Goal: Use online tool/utility: Utilize a website feature to perform a specific function

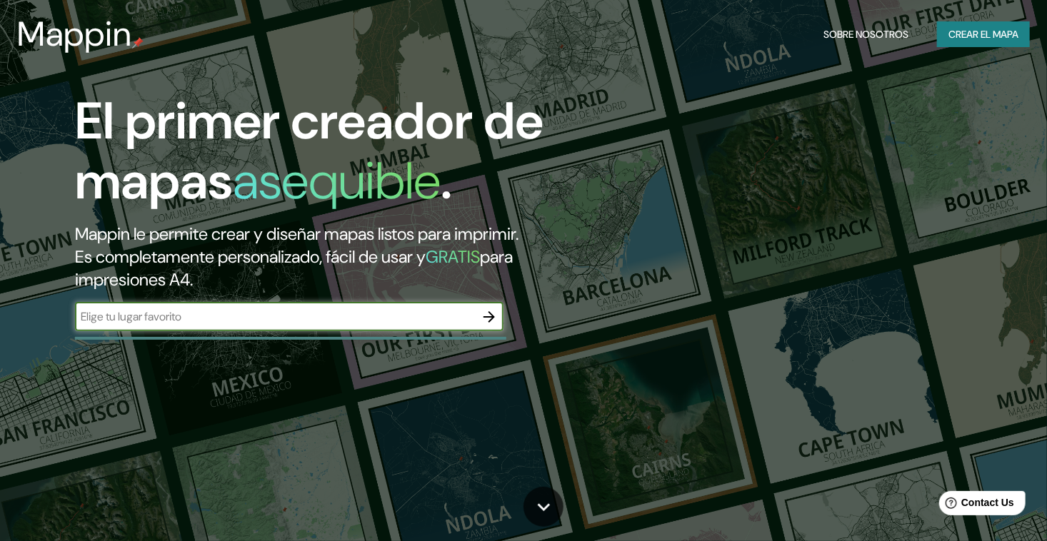
click at [238, 320] on input "text" at bounding box center [275, 316] width 400 height 16
click at [239, 314] on input "text" at bounding box center [275, 316] width 400 height 16
type input "seipro"
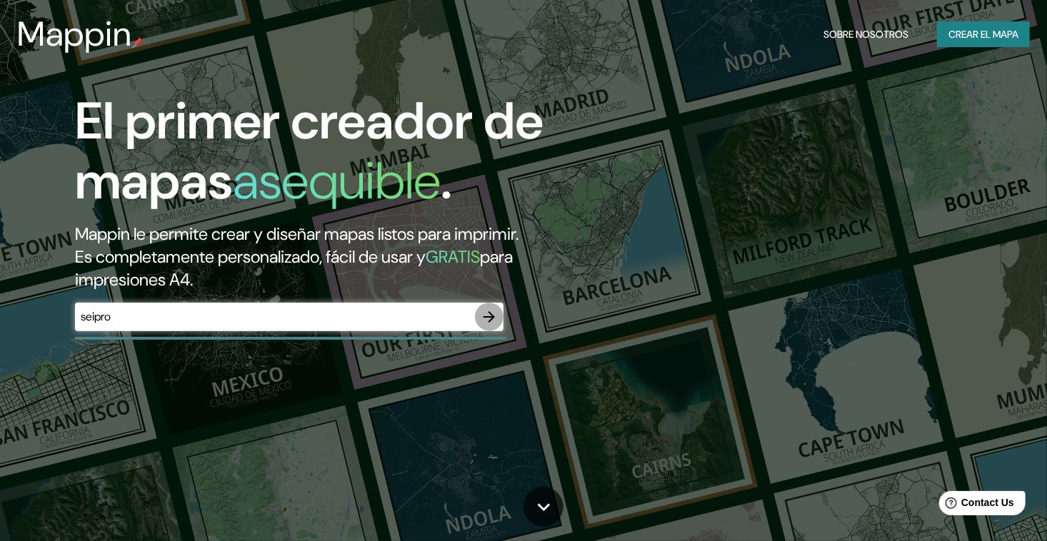
click at [491, 318] on icon "button" at bounding box center [489, 316] width 17 height 17
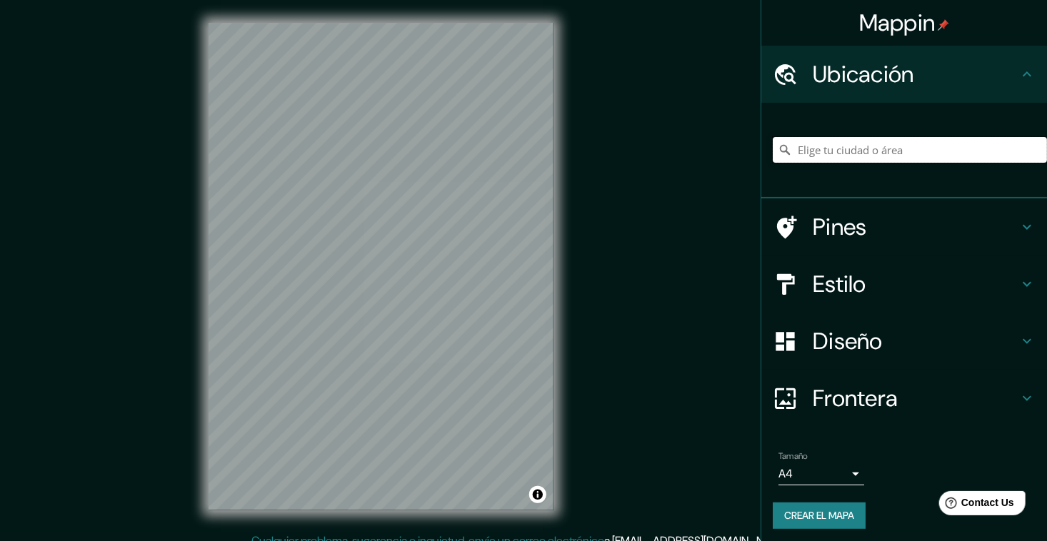
click at [810, 154] on input "Elige tu ciudad o área" at bounding box center [910, 150] width 274 height 26
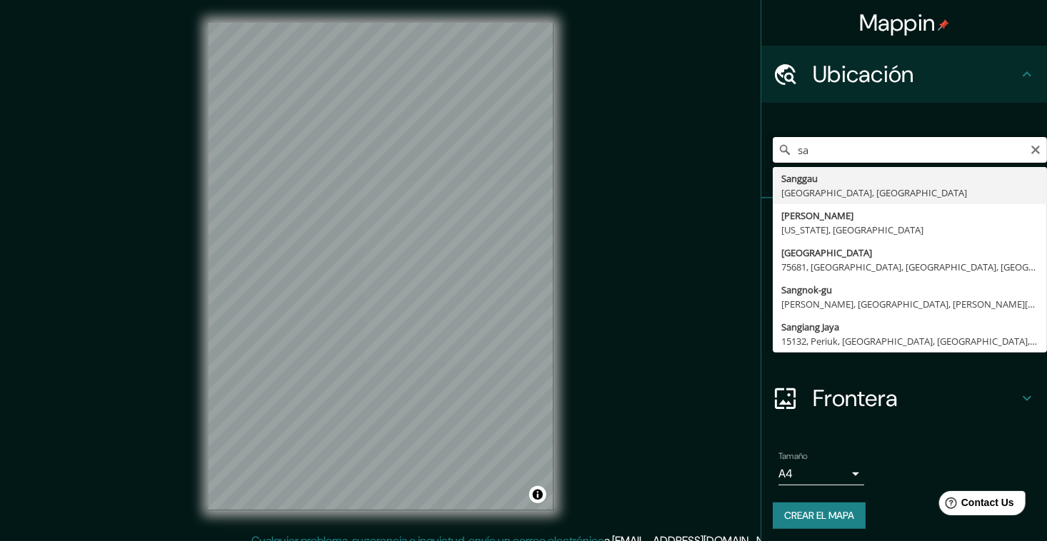
type input "s"
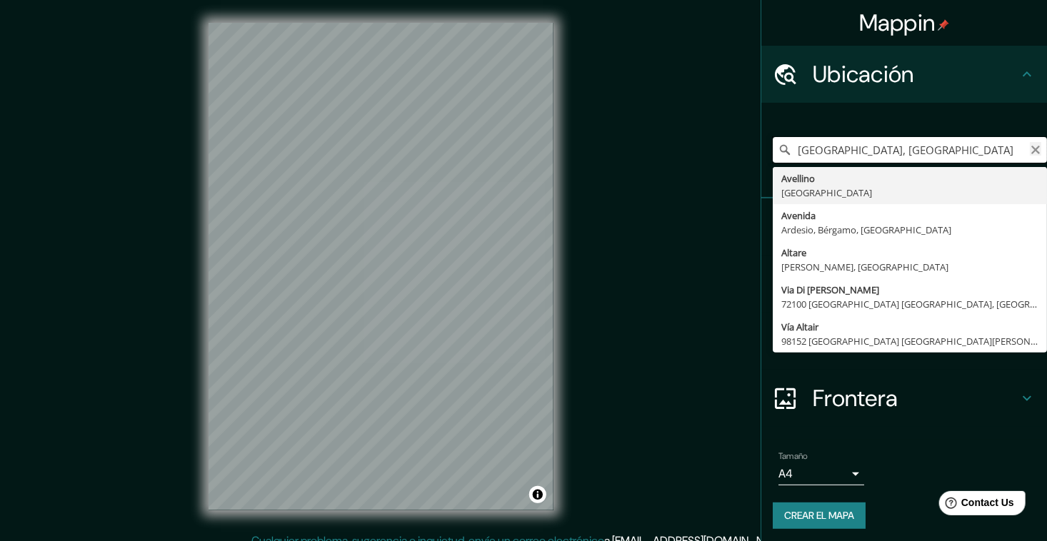
type input "[GEOGRAPHIC_DATA], [GEOGRAPHIC_DATA]"
click at [1031, 153] on icon "Claro" at bounding box center [1035, 150] width 9 height 9
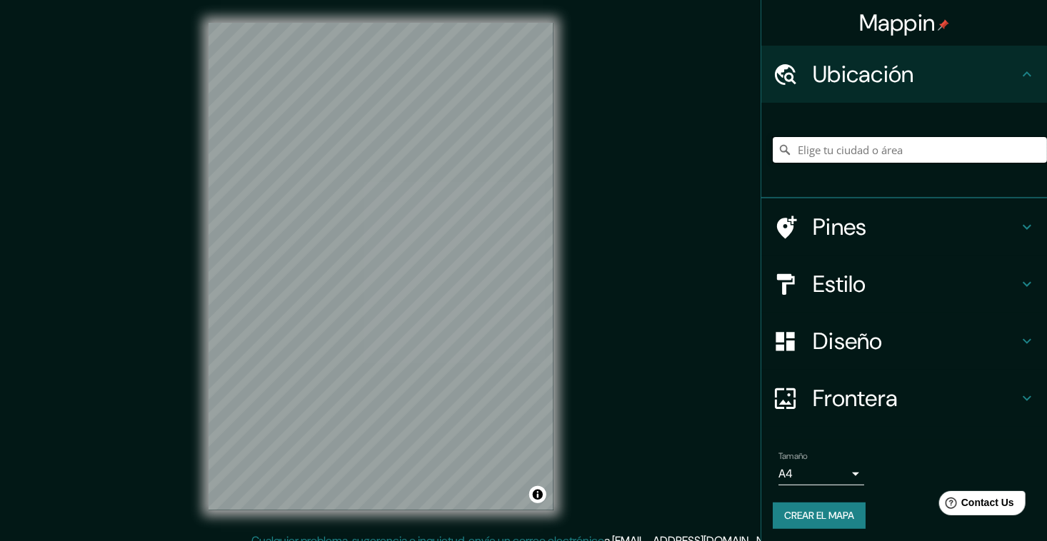
click at [943, 155] on input "Elige tu ciudad o área" at bounding box center [910, 150] width 274 height 26
click at [820, 216] on h4 "Pines" at bounding box center [916, 227] width 206 height 29
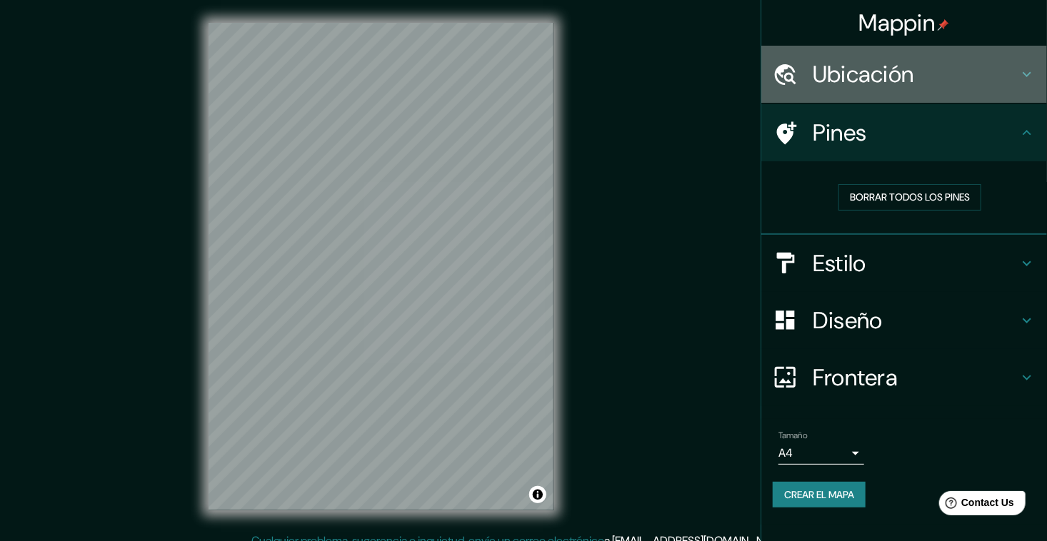
click at [862, 89] on div "Ubicación" at bounding box center [904, 74] width 286 height 57
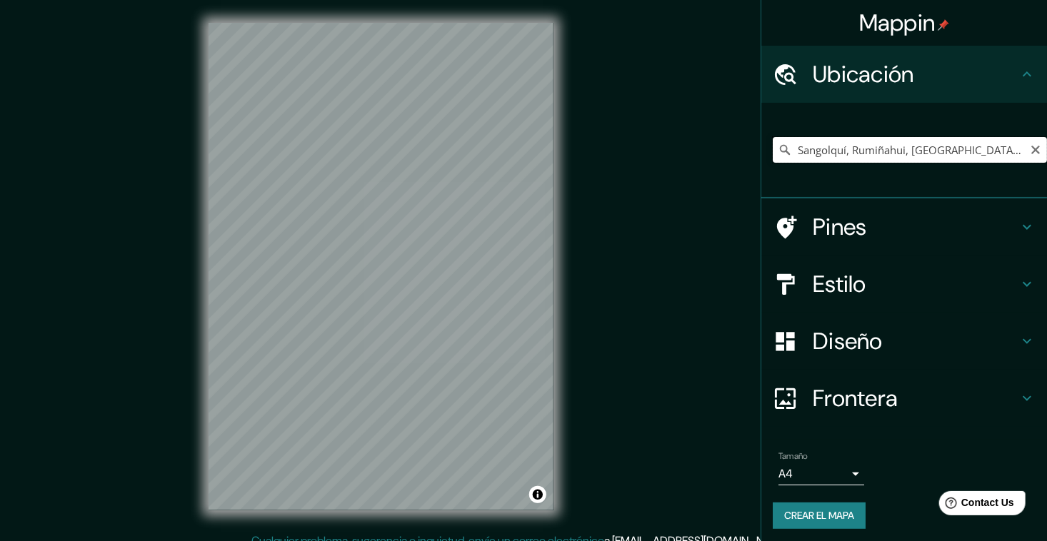
click at [883, 149] on input "Sangolquí, Rumiñahui, [GEOGRAPHIC_DATA], [GEOGRAPHIC_DATA]" at bounding box center [910, 150] width 274 height 26
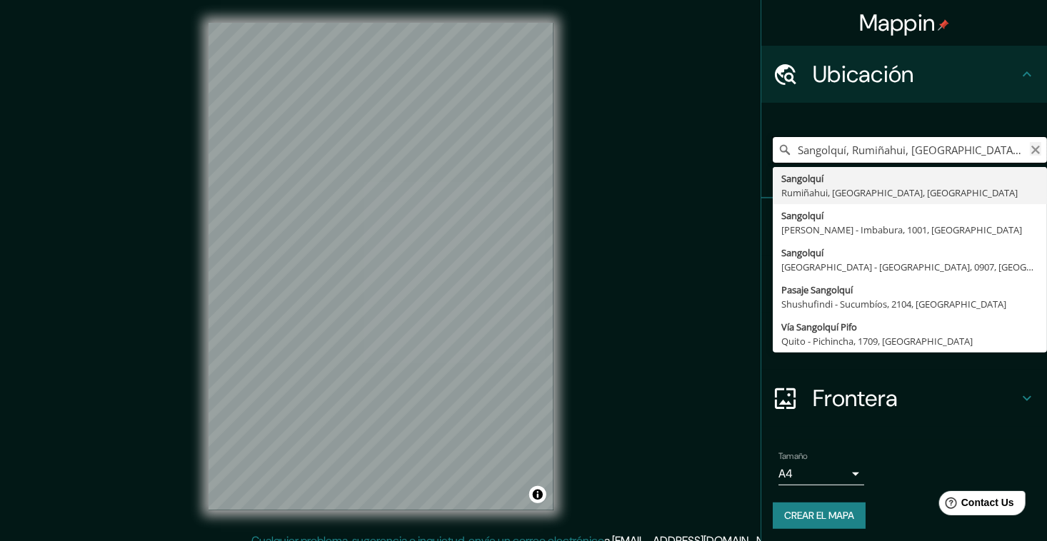
drag, startPoint x: 889, startPoint y: 150, endPoint x: 1025, endPoint y: 148, distance: 135.7
click at [1025, 148] on div "Sangolquí, [GEOGRAPHIC_DATA], [GEOGRAPHIC_DATA], [GEOGRAPHIC_DATA] Sangolquí Ru…" at bounding box center [910, 150] width 274 height 26
click at [997, 148] on input "Sangolquí, Rumiñahui, [GEOGRAPHIC_DATA], [GEOGRAPHIC_DATA]" at bounding box center [910, 150] width 274 height 26
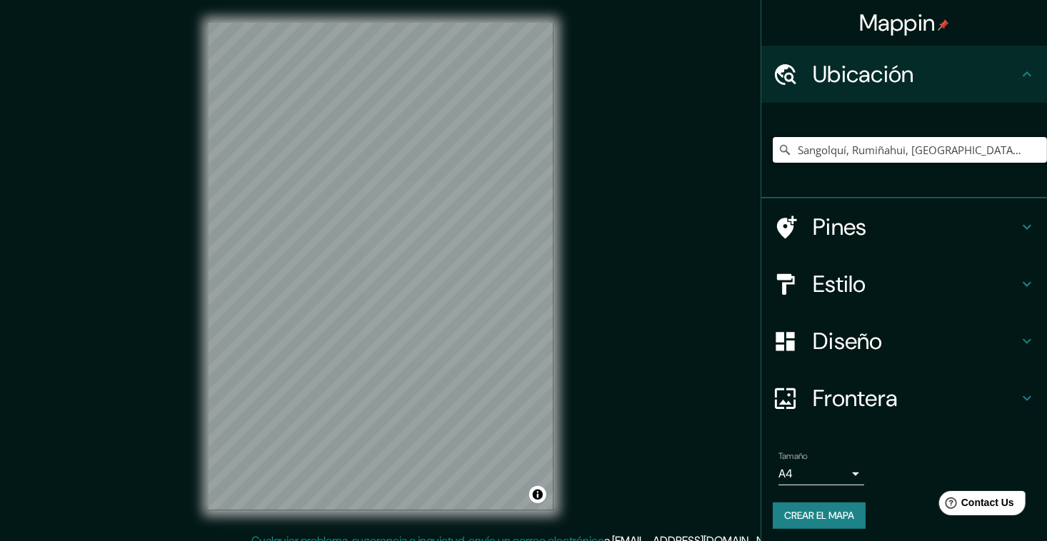
click at [995, 154] on input "Sangolquí, Rumiñahui, [GEOGRAPHIC_DATA], [GEOGRAPHIC_DATA]" at bounding box center [910, 150] width 274 height 26
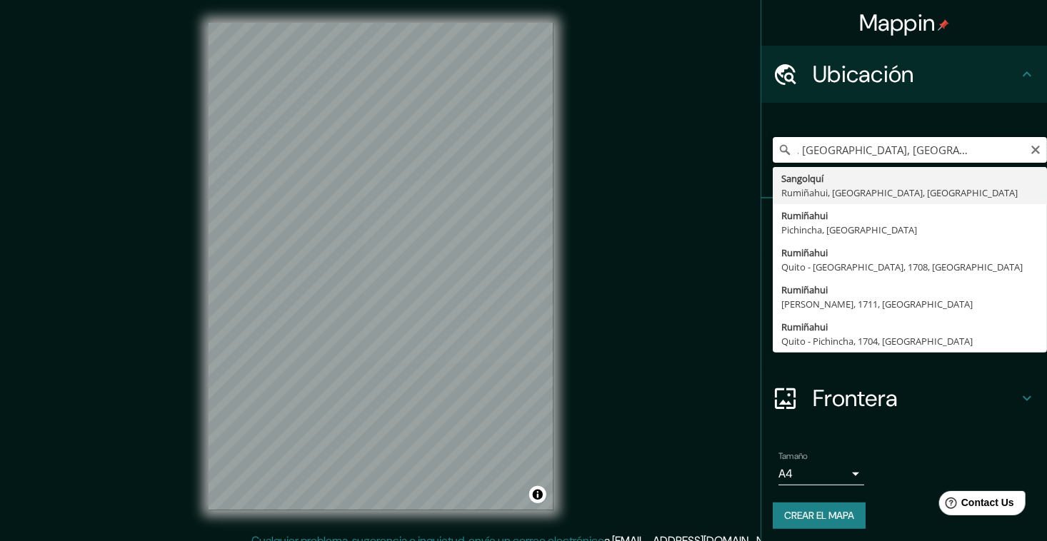
scroll to position [0, 55]
type input "Sangolquí, Rumiñahui, [GEOGRAPHIC_DATA], [GEOGRAPHIC_DATA]"
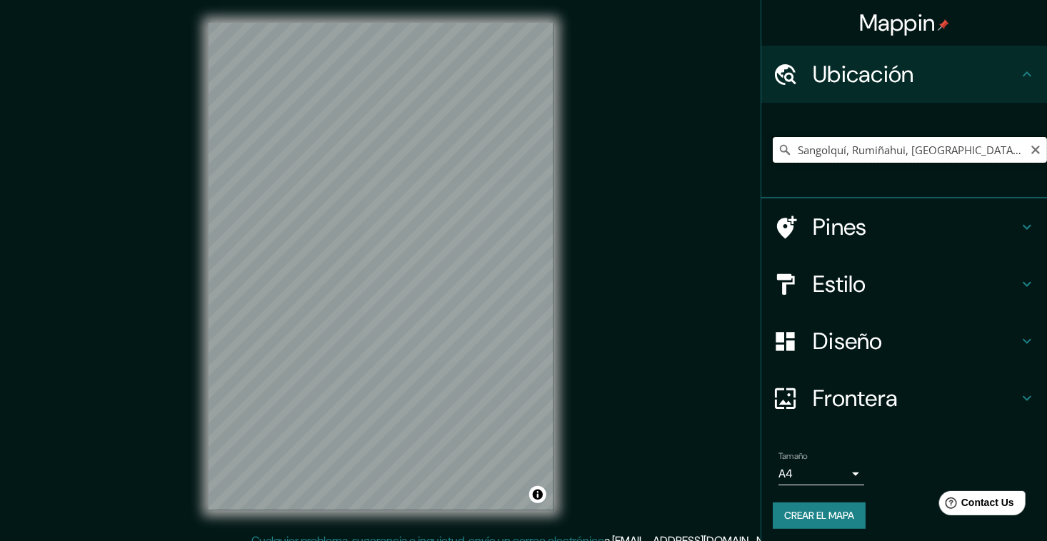
click at [908, 154] on input "Sangolquí, Rumiñahui, [GEOGRAPHIC_DATA], [GEOGRAPHIC_DATA]" at bounding box center [910, 150] width 274 height 26
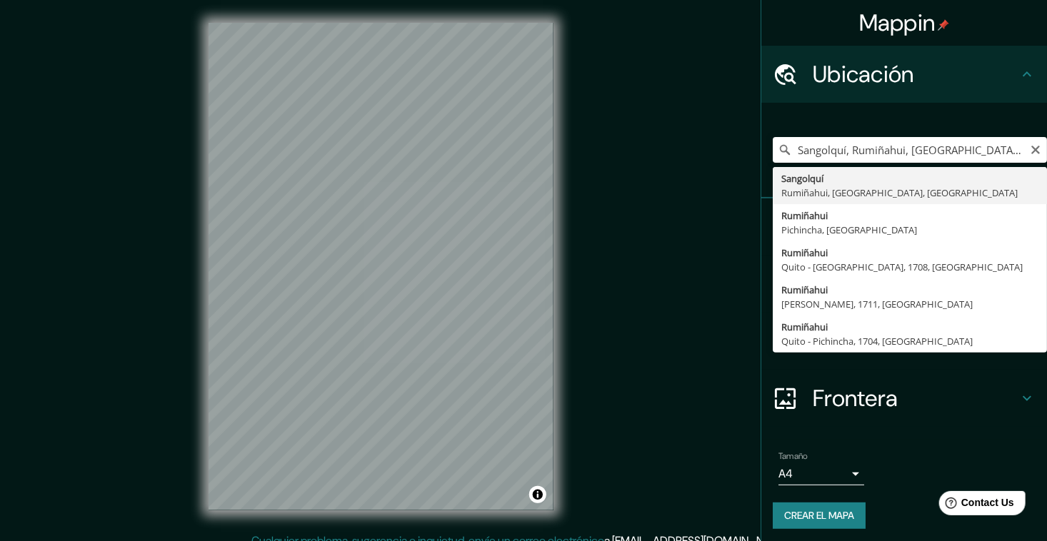
click at [1031, 148] on icon "Claro" at bounding box center [1035, 150] width 9 height 9
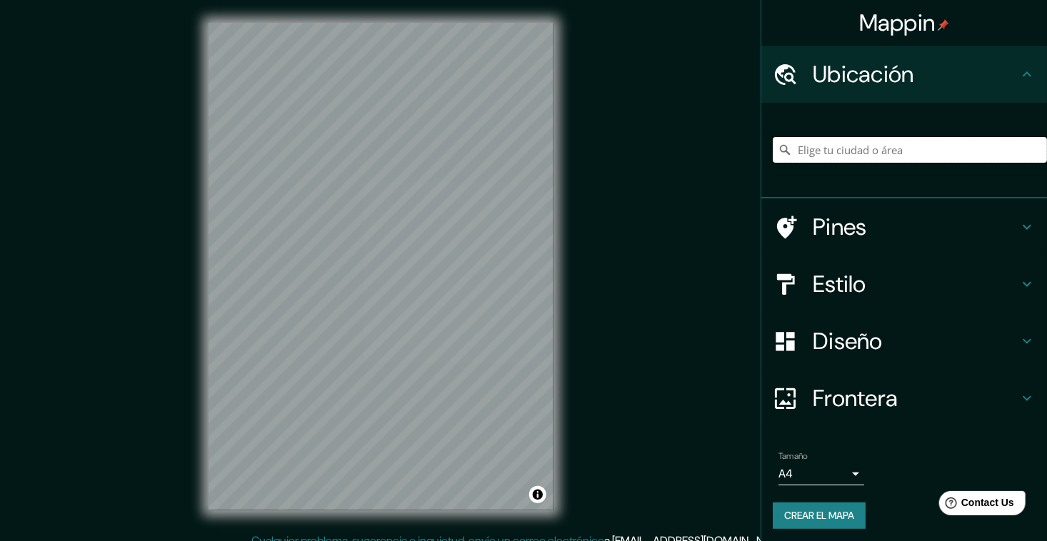
click at [968, 151] on input "Elige tu ciudad o área" at bounding box center [910, 150] width 274 height 26
type input "[GEOGRAPHIC_DATA], [PERSON_NAME], 1711, [GEOGRAPHIC_DATA]"
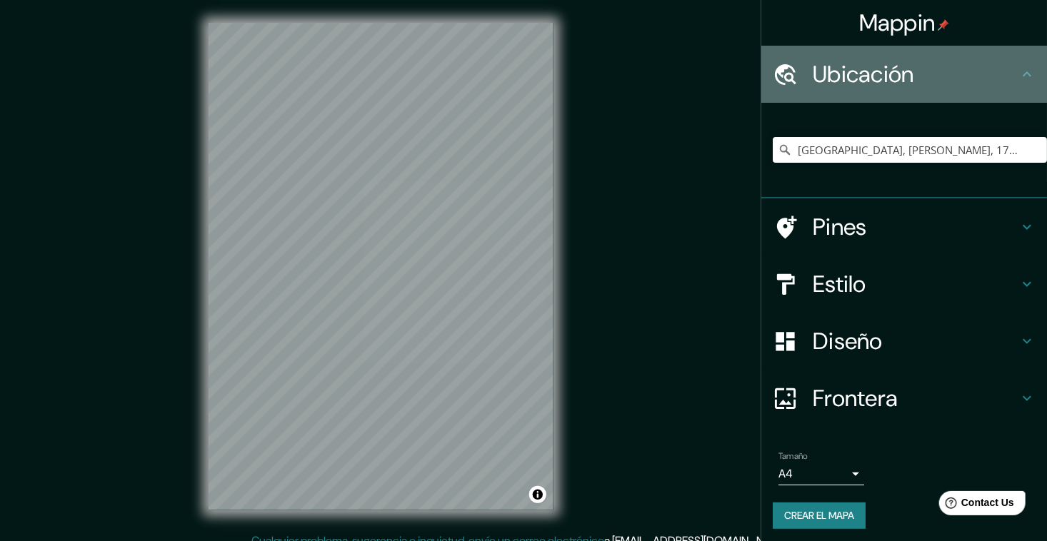
click at [978, 77] on h4 "Ubicación" at bounding box center [916, 74] width 206 height 29
click at [818, 74] on h4 "Ubicación" at bounding box center [916, 74] width 206 height 29
click at [1018, 77] on icon at bounding box center [1026, 74] width 17 height 17
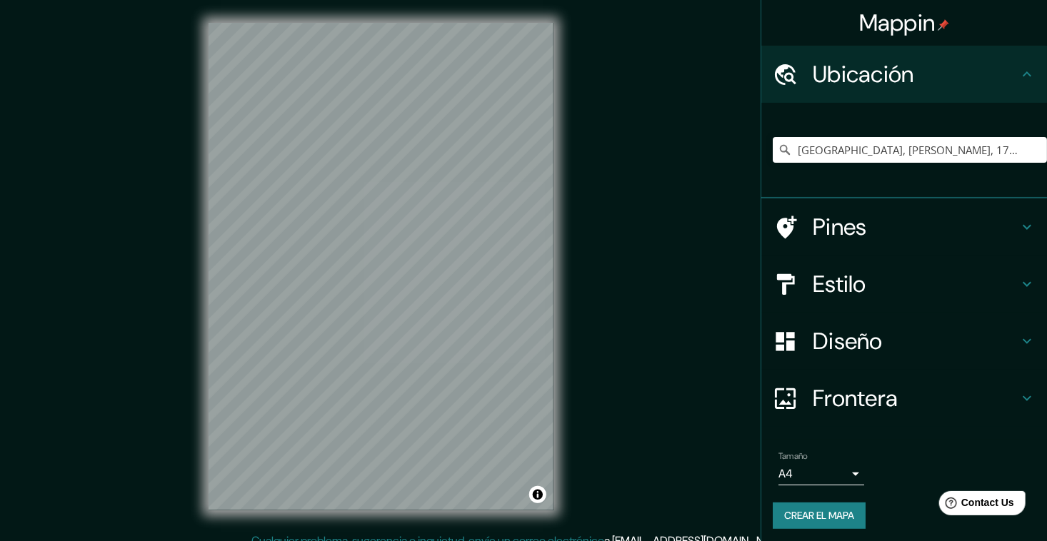
click at [843, 276] on h4 "Estilo" at bounding box center [916, 284] width 206 height 29
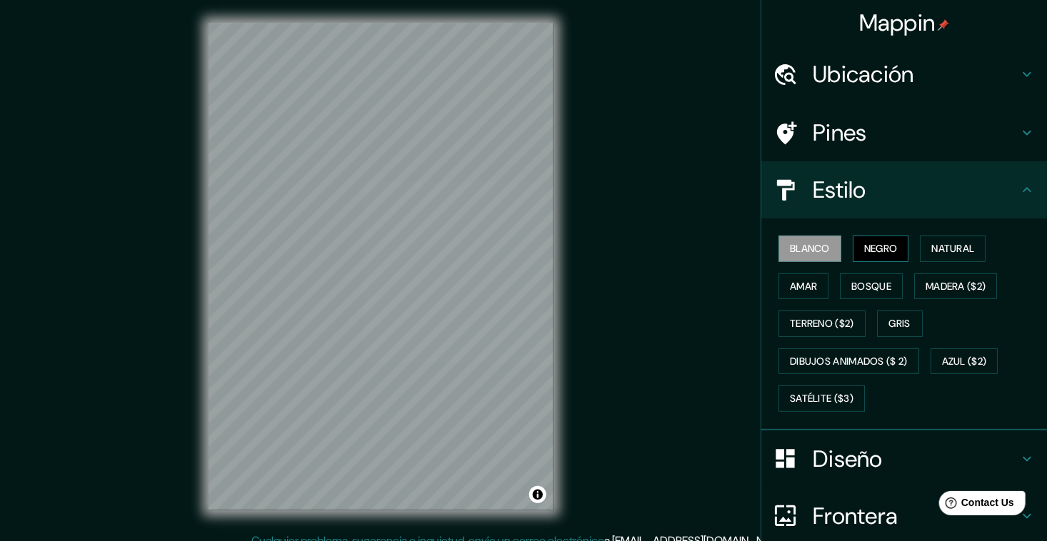
click at [867, 246] on font "Negro" at bounding box center [881, 249] width 34 height 18
click at [931, 243] on font "Natural" at bounding box center [952, 249] width 43 height 18
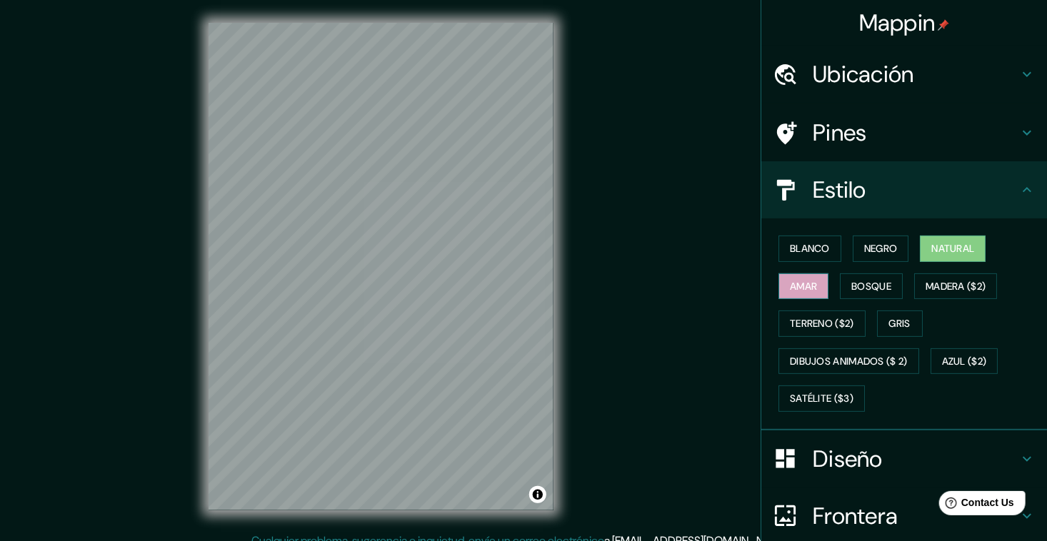
click at [790, 286] on font "Amar" at bounding box center [803, 287] width 27 height 18
click at [851, 283] on font "Bosque" at bounding box center [871, 287] width 40 height 18
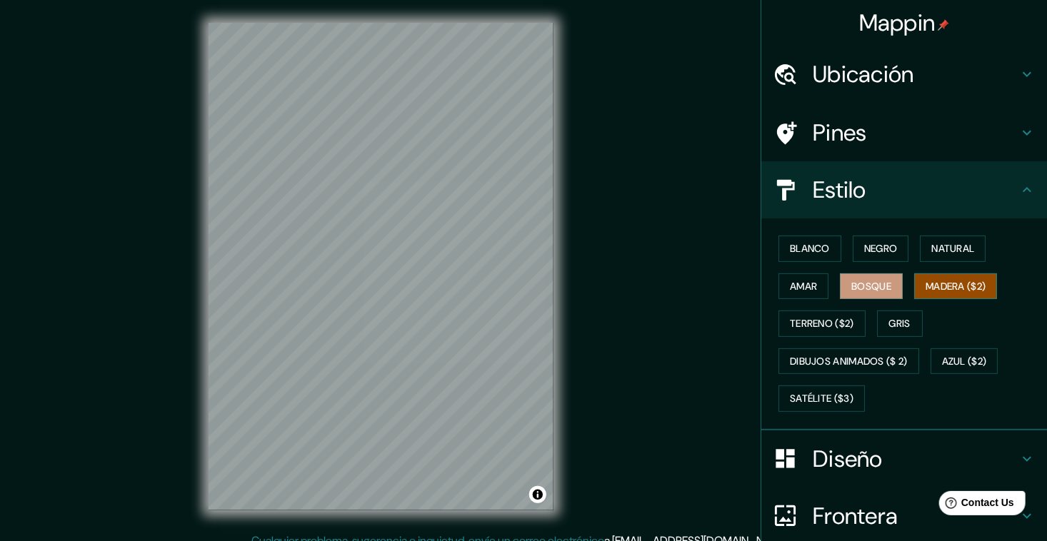
click at [914, 294] on button "Madera ($2)" at bounding box center [955, 286] width 83 height 26
click at [822, 317] on font "Terreno ($2)" at bounding box center [822, 324] width 64 height 18
click at [926, 294] on button "Madera ($2)" at bounding box center [955, 286] width 83 height 26
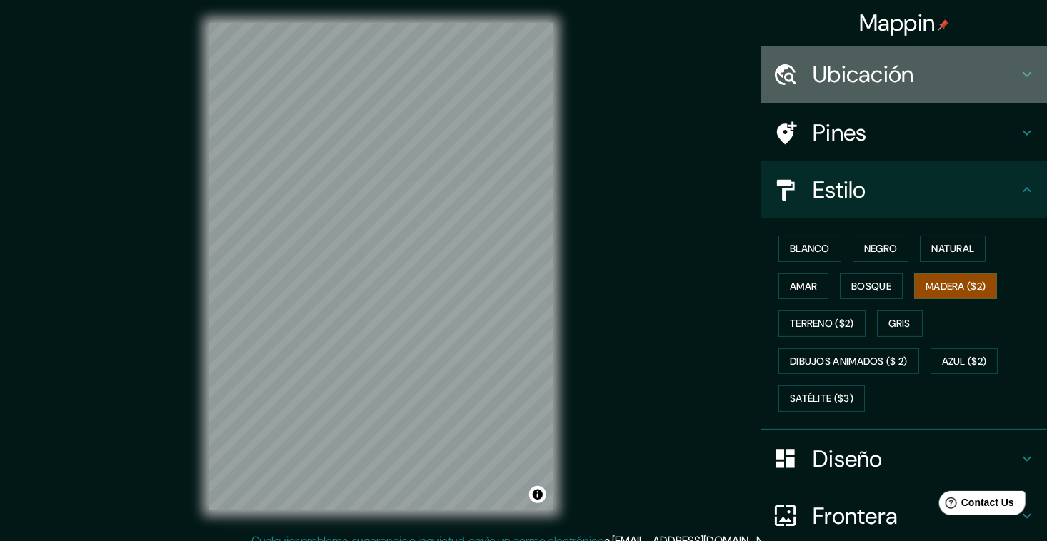
click at [831, 57] on div "Ubicación" at bounding box center [904, 74] width 286 height 57
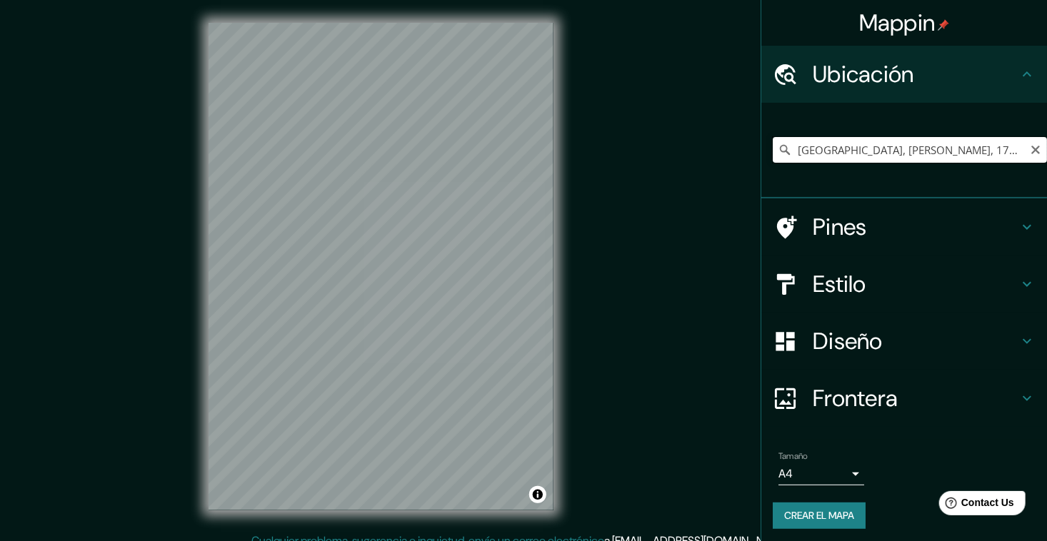
click at [835, 149] on input "[GEOGRAPHIC_DATA], [PERSON_NAME], 1711, [GEOGRAPHIC_DATA]" at bounding box center [910, 150] width 274 height 26
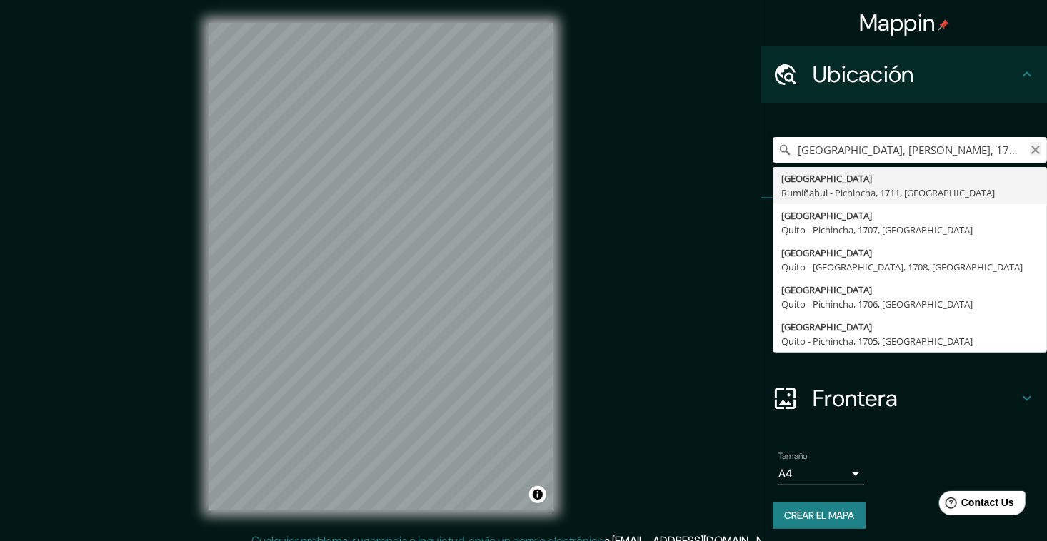
click at [1031, 152] on icon "Claro" at bounding box center [1035, 150] width 9 height 9
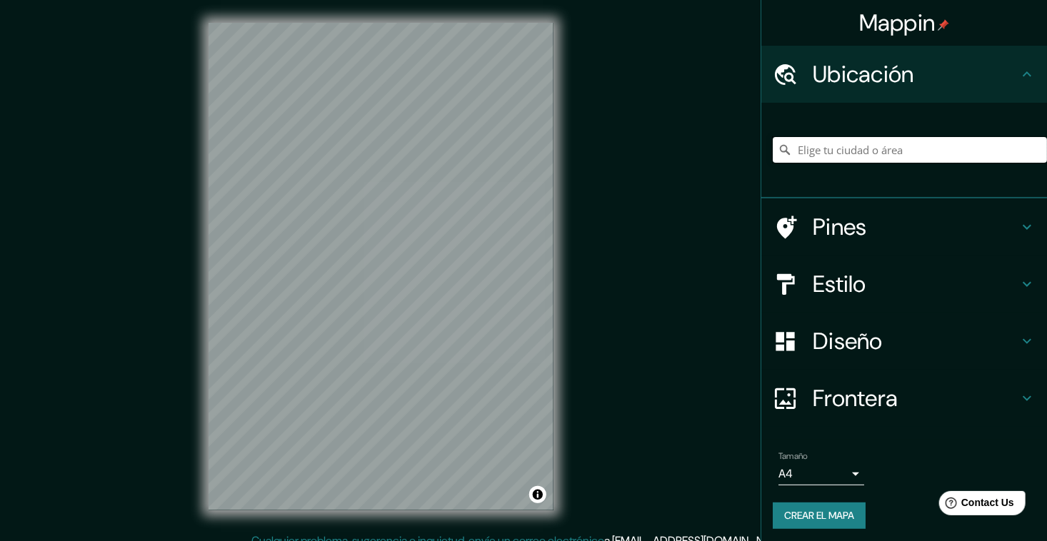
click at [917, 149] on input "Elige tu ciudad o área" at bounding box center [910, 150] width 274 height 26
click at [805, 156] on input "Elige tu ciudad o área" at bounding box center [910, 150] width 274 height 26
paste input "[STREET_ADDRESS]"
type input "[STREET_ADDRESS]"
click at [1025, 155] on div "[GEOGRAPHIC_DATA], [GEOGRAPHIC_DATA], 1705, [GEOGRAPHIC_DATA] [STREET_ADDRESS],…" at bounding box center [910, 150] width 274 height 26
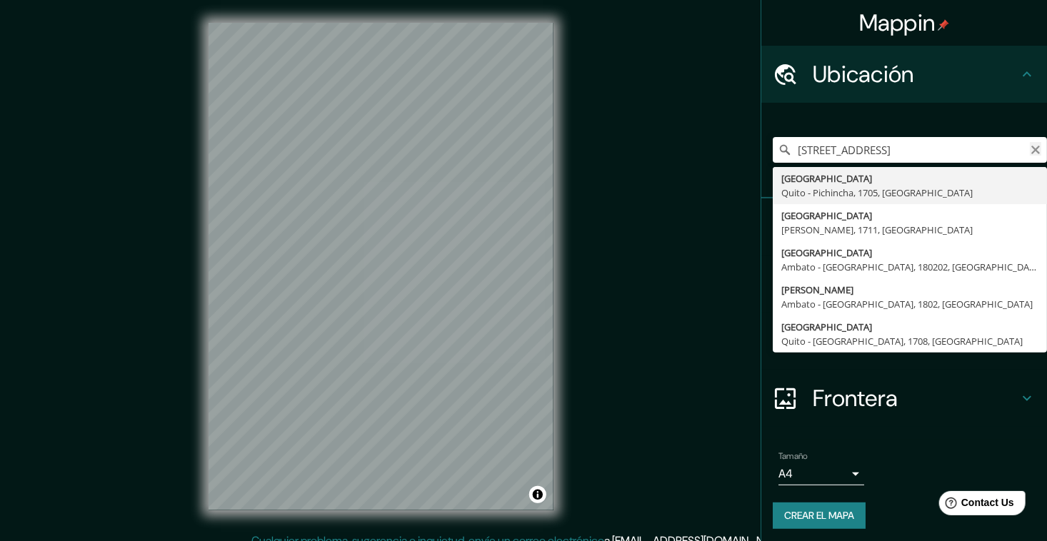
click at [1030, 147] on icon "Claro" at bounding box center [1035, 149] width 11 height 11
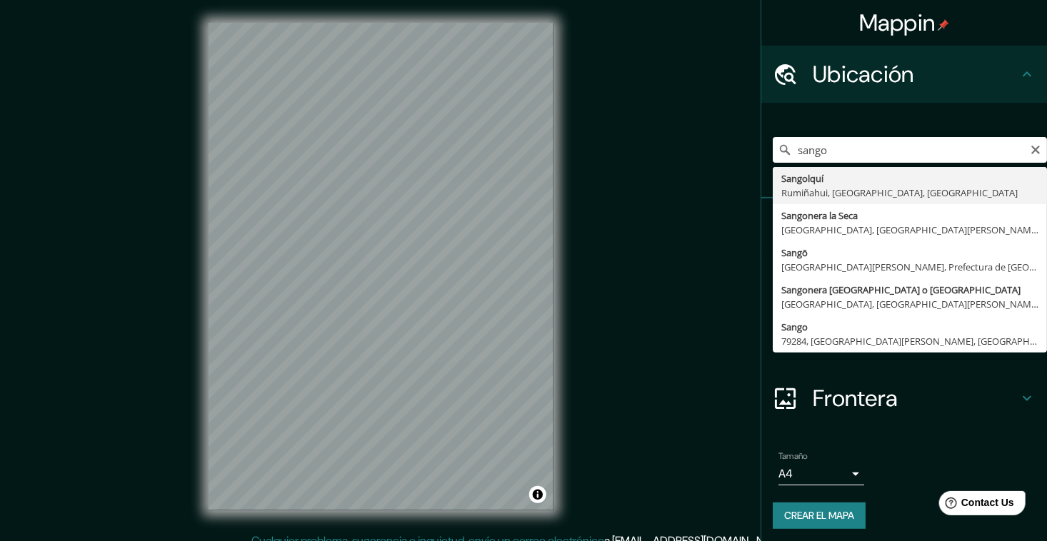
type input "Sangolquí, Rumiñahui, [GEOGRAPHIC_DATA], [GEOGRAPHIC_DATA]"
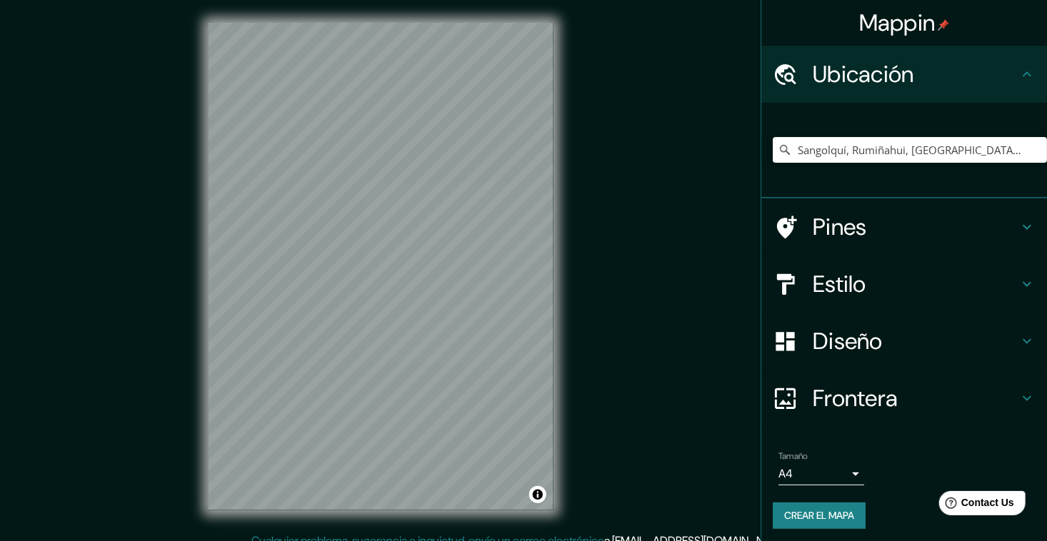
click at [999, 334] on h4 "Diseño" at bounding box center [916, 341] width 206 height 29
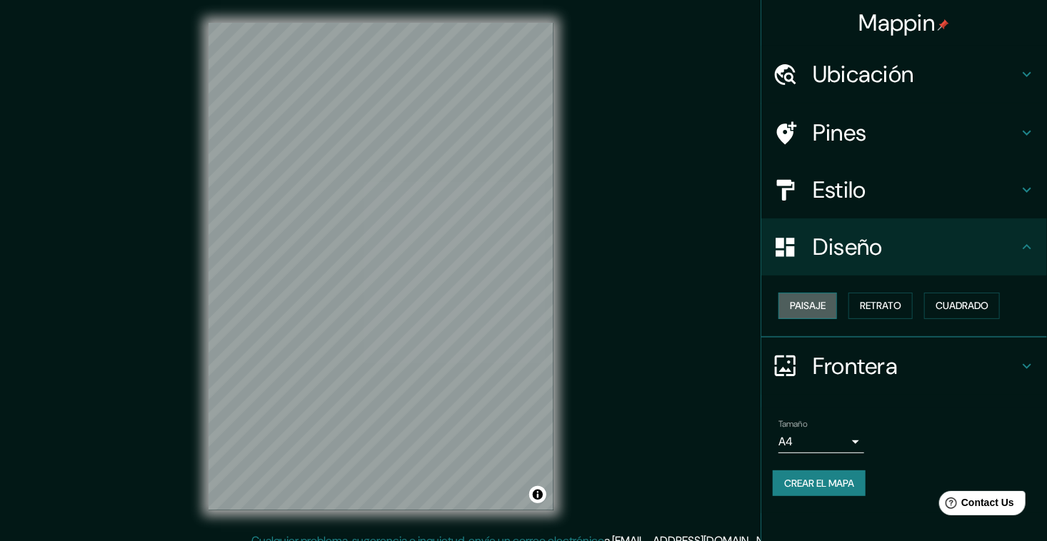
click at [807, 308] on font "Paisaje" at bounding box center [808, 306] width 36 height 18
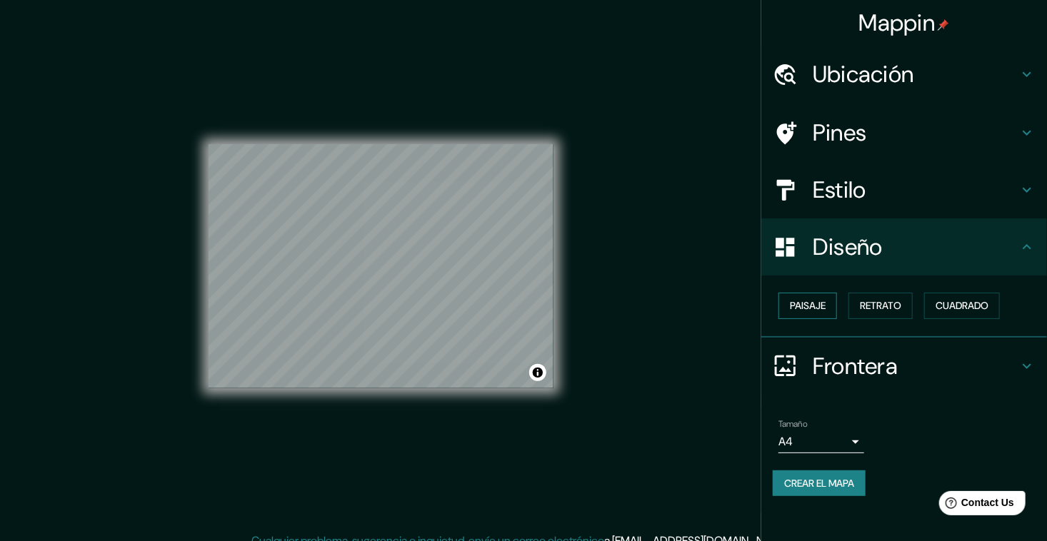
click at [820, 307] on font "Paisaje" at bounding box center [808, 306] width 36 height 18
click at [883, 308] on font "Retrato" at bounding box center [880, 306] width 41 height 18
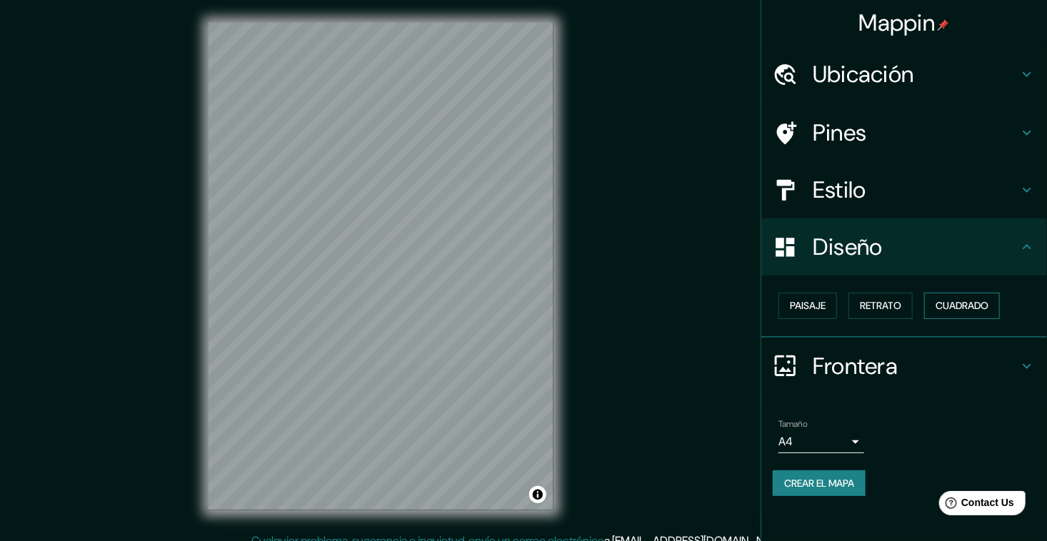
click at [953, 304] on font "Cuadrado" at bounding box center [961, 306] width 53 height 18
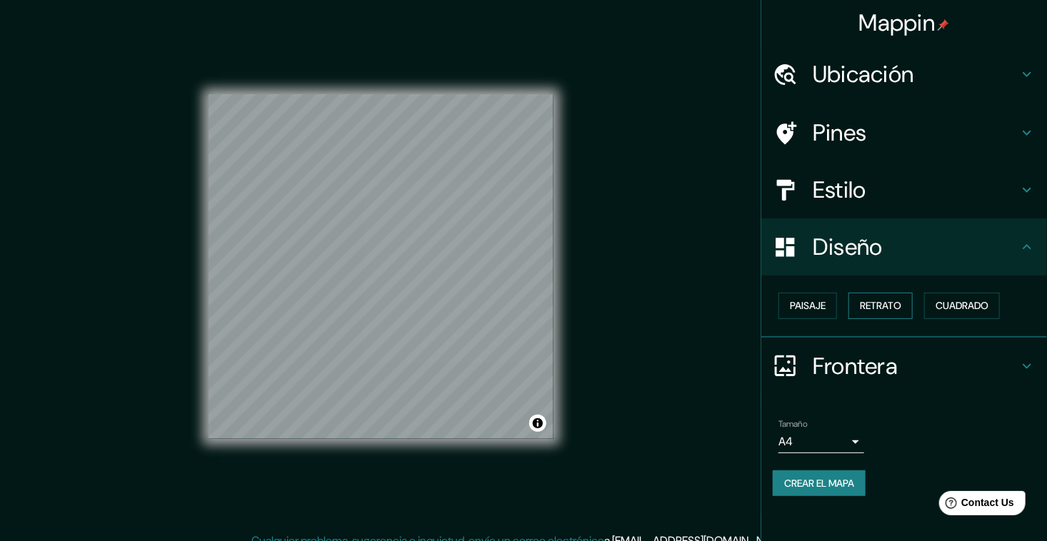
click at [881, 305] on font "Retrato" at bounding box center [880, 306] width 41 height 18
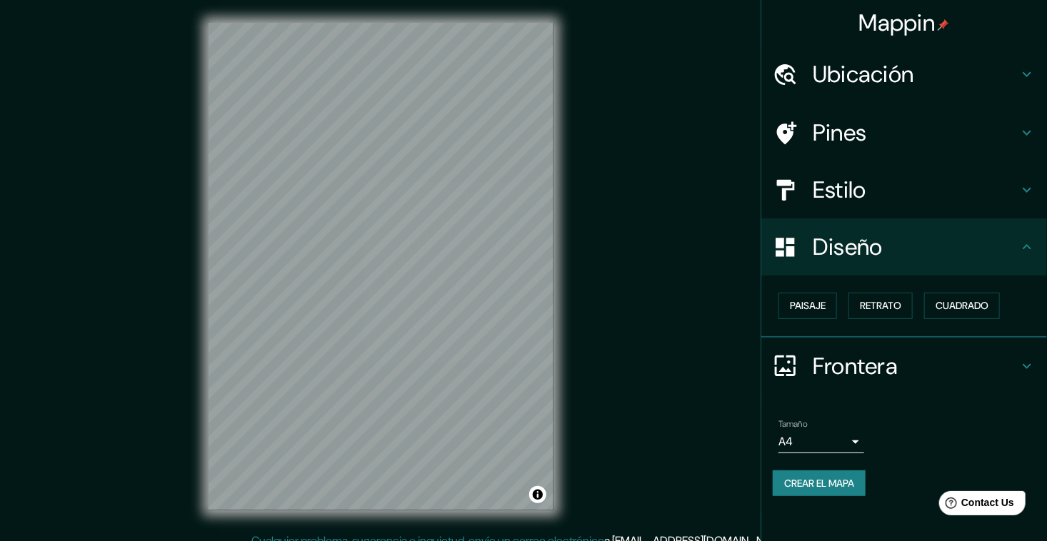
click at [904, 200] on h4 "Estilo" at bounding box center [916, 190] width 206 height 29
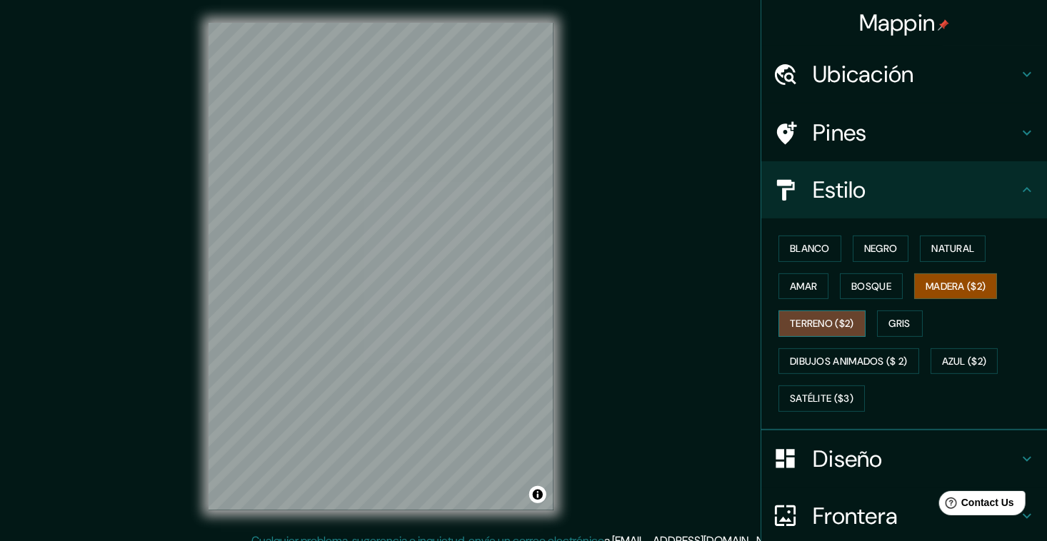
click at [816, 315] on font "Terreno ($2)" at bounding box center [822, 324] width 64 height 18
click at [908, 321] on button "Gris" at bounding box center [900, 324] width 46 height 26
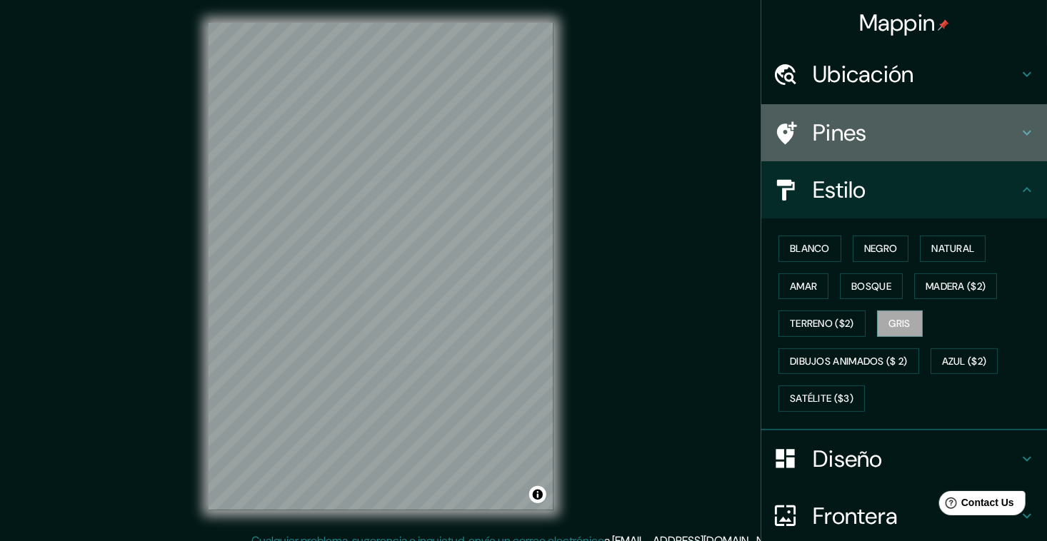
click at [790, 121] on div at bounding box center [793, 133] width 40 height 25
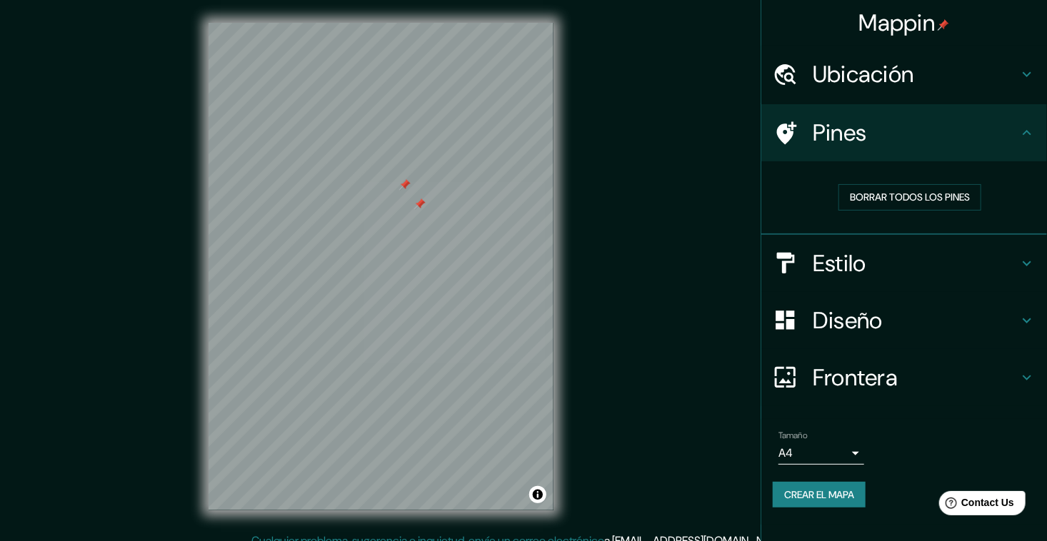
drag, startPoint x: 435, startPoint y: 206, endPoint x: 421, endPoint y: 202, distance: 14.0
click at [421, 202] on div at bounding box center [419, 204] width 11 height 11
click at [903, 194] on font "Borrar todos los pines" at bounding box center [910, 198] width 120 height 18
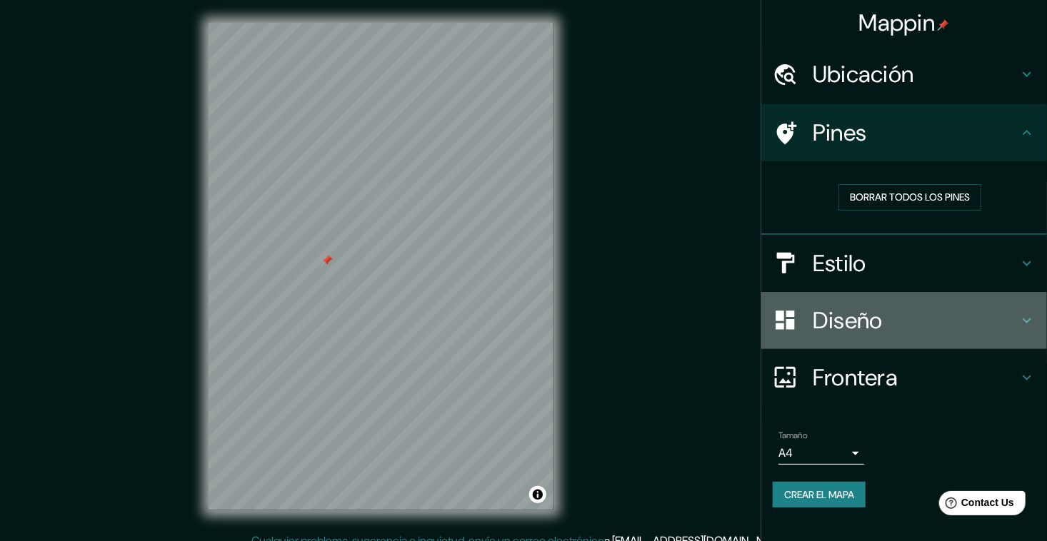
click at [853, 321] on h4 "Diseño" at bounding box center [916, 320] width 206 height 29
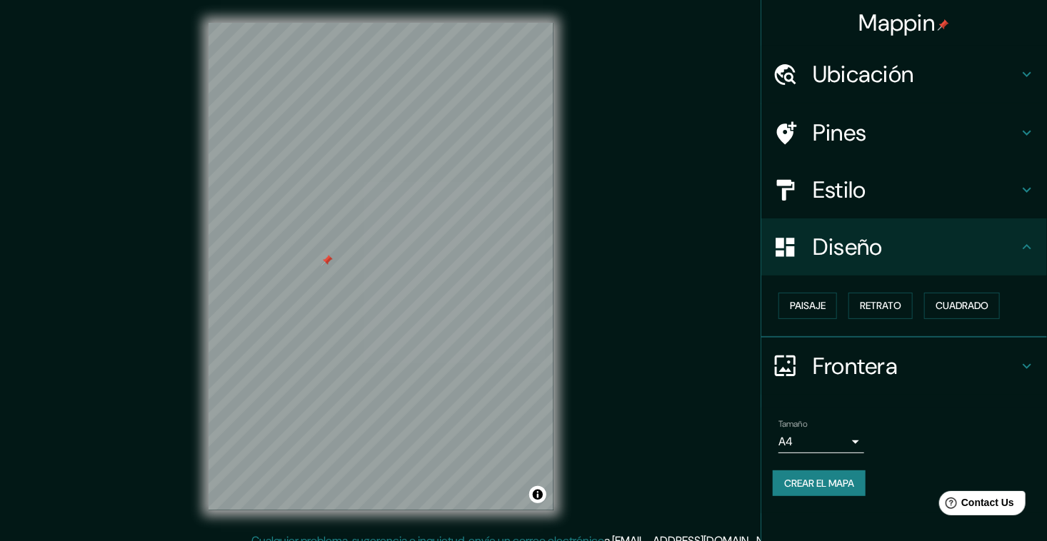
click at [835, 247] on h4 "Diseño" at bounding box center [916, 247] width 206 height 29
click at [1012, 243] on h4 "Diseño" at bounding box center [916, 247] width 206 height 29
click at [1020, 248] on icon at bounding box center [1026, 247] width 17 height 17
click at [1028, 244] on icon at bounding box center [1026, 247] width 17 height 17
click at [996, 357] on h4 "Frontera" at bounding box center [916, 366] width 206 height 29
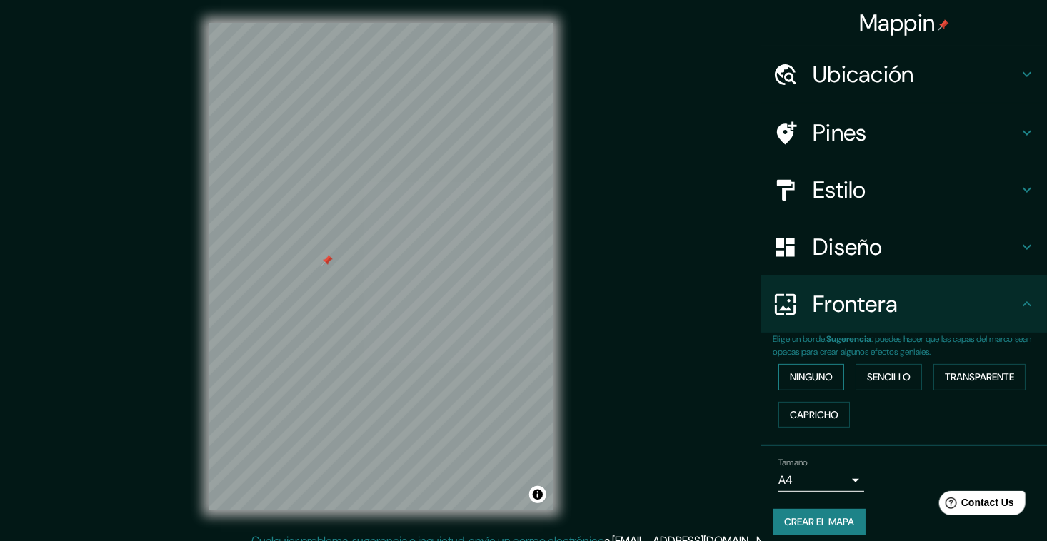
click at [830, 378] on button "Ninguno" at bounding box center [811, 377] width 66 height 26
click at [867, 368] on font "Sencillo" at bounding box center [889, 377] width 44 height 18
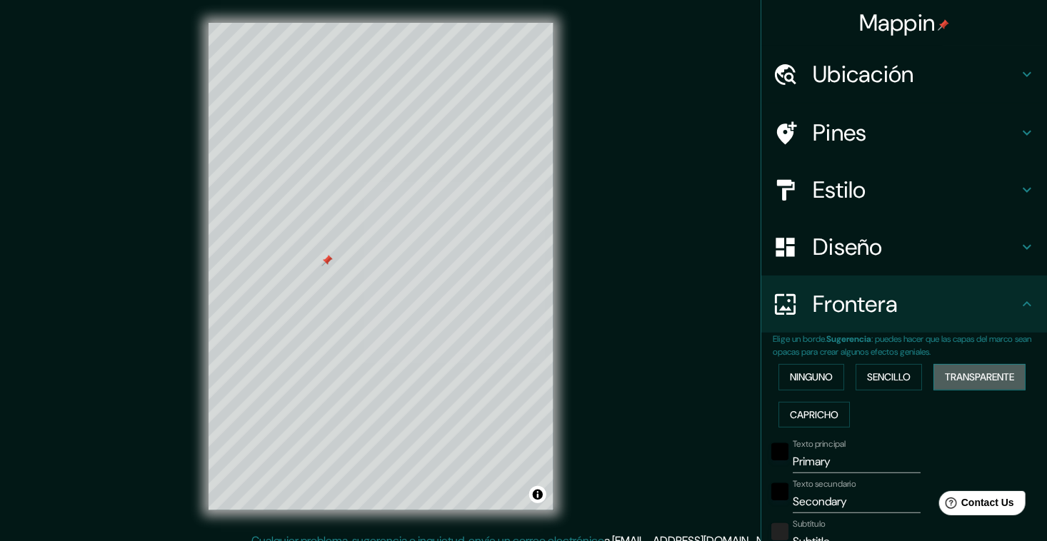
click at [990, 378] on font "Transparente" at bounding box center [979, 377] width 69 height 18
click at [806, 411] on font "Capricho" at bounding box center [814, 415] width 49 height 18
click at [816, 377] on font "Ninguno" at bounding box center [811, 377] width 43 height 18
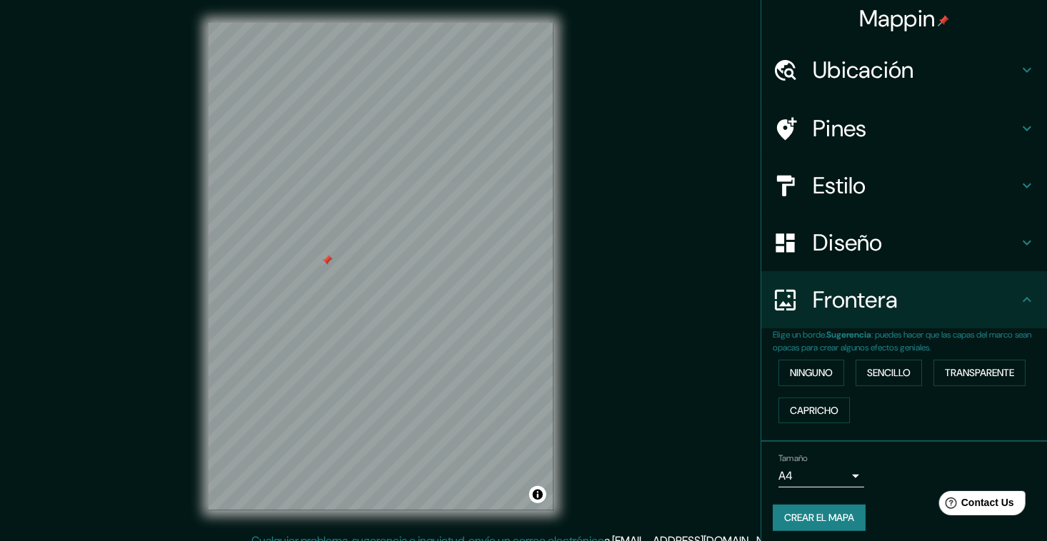
scroll to position [9, 0]
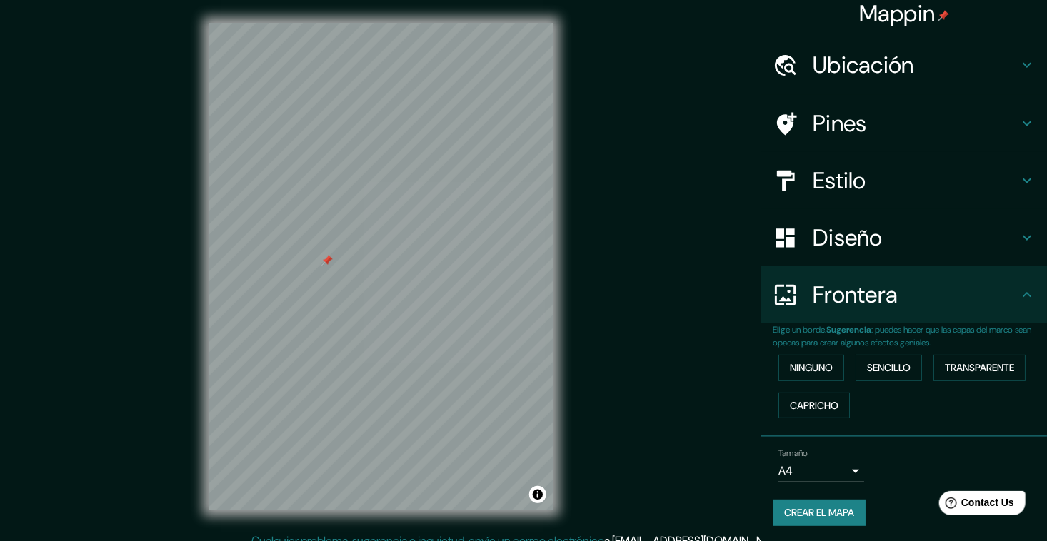
click at [907, 184] on h4 "Estilo" at bounding box center [916, 180] width 206 height 29
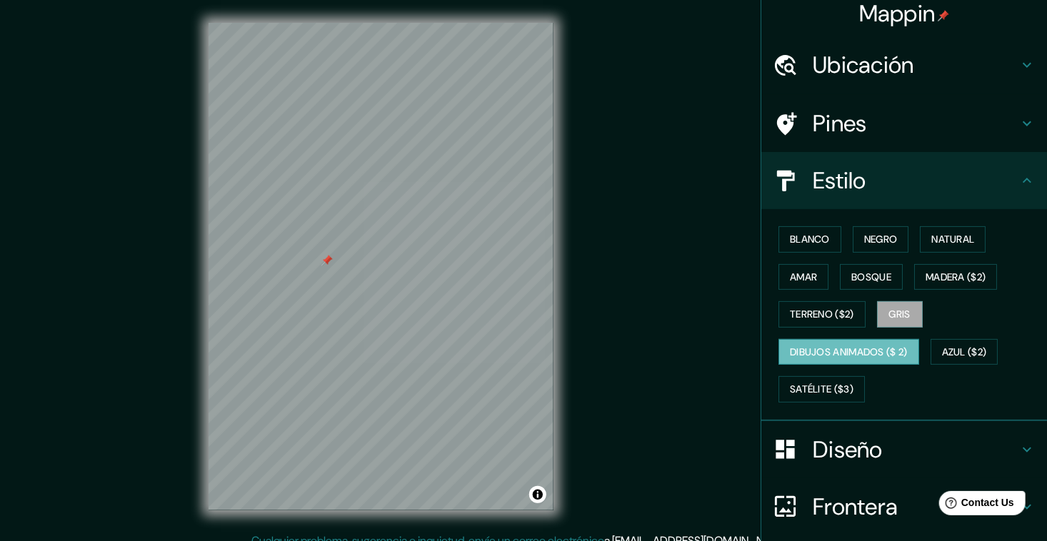
click at [813, 351] on font "Dibujos animados ($ 2)" at bounding box center [849, 352] width 118 height 18
click at [965, 346] on font "Azul ($2)" at bounding box center [964, 352] width 45 height 18
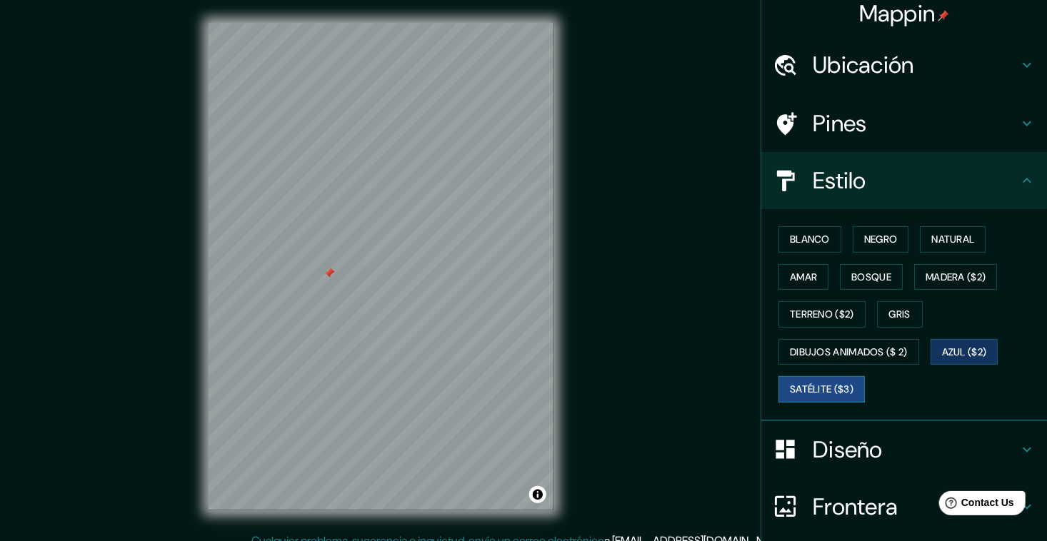
click at [846, 388] on button "Satélite ($3)" at bounding box center [821, 389] width 86 height 26
click at [811, 245] on font "Blanco" at bounding box center [810, 240] width 40 height 18
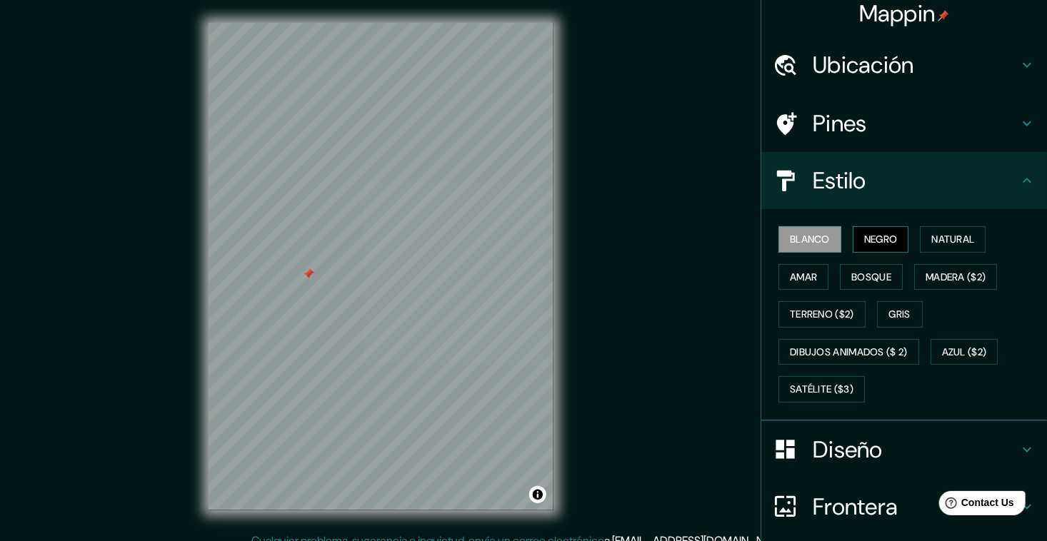
click at [864, 243] on font "Negro" at bounding box center [881, 240] width 34 height 18
click at [389, 240] on div at bounding box center [391, 237] width 11 height 11
click at [306, 273] on div at bounding box center [308, 273] width 11 height 11
click at [309, 280] on div at bounding box center [309, 274] width 11 height 11
click at [315, 275] on div at bounding box center [315, 275] width 11 height 11
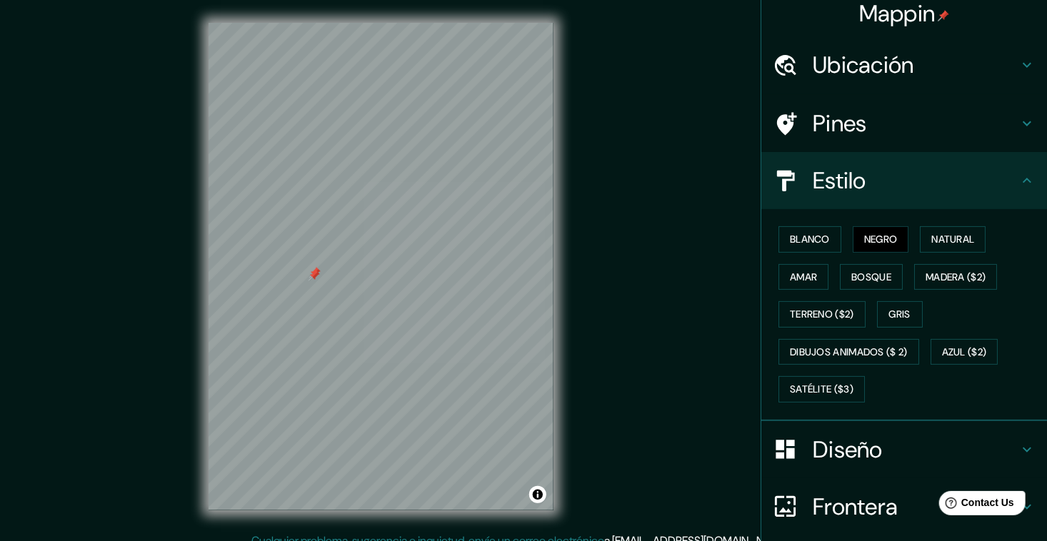
click at [313, 273] on div at bounding box center [313, 275] width 11 height 11
click at [313, 273] on div at bounding box center [314, 272] width 11 height 11
click at [823, 131] on h4 "Pines" at bounding box center [916, 123] width 206 height 29
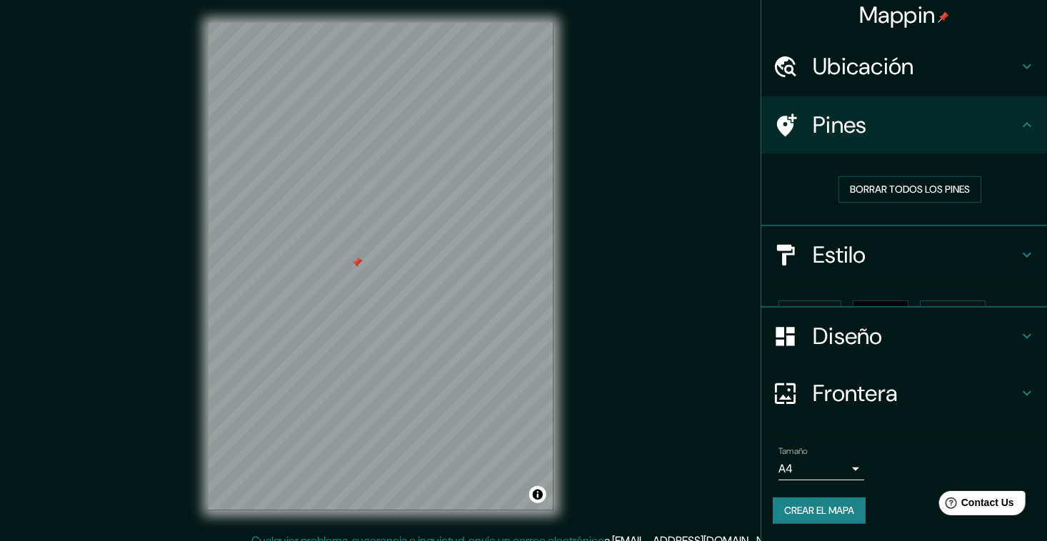
scroll to position [0, 0]
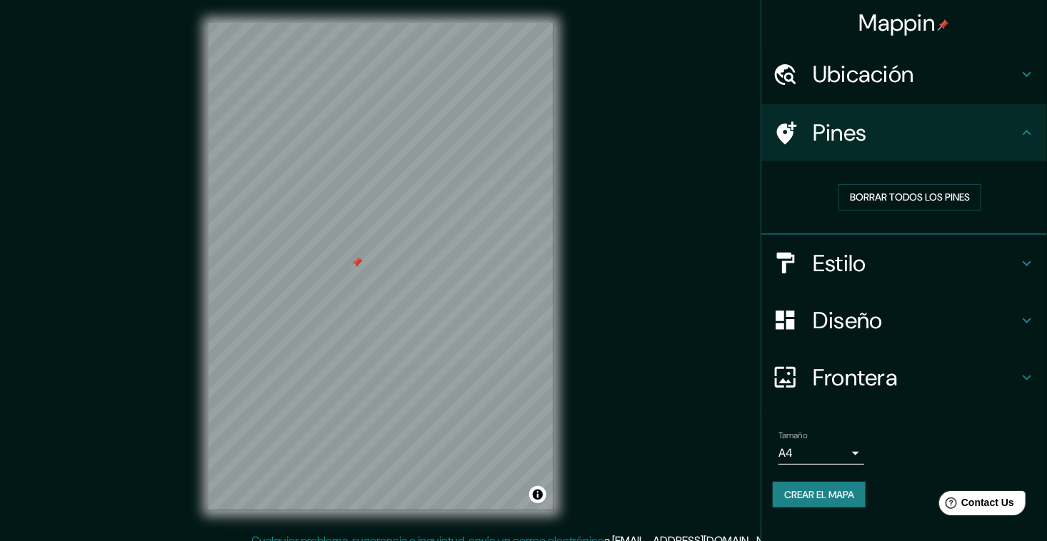
click at [852, 81] on h4 "Ubicación" at bounding box center [916, 74] width 206 height 29
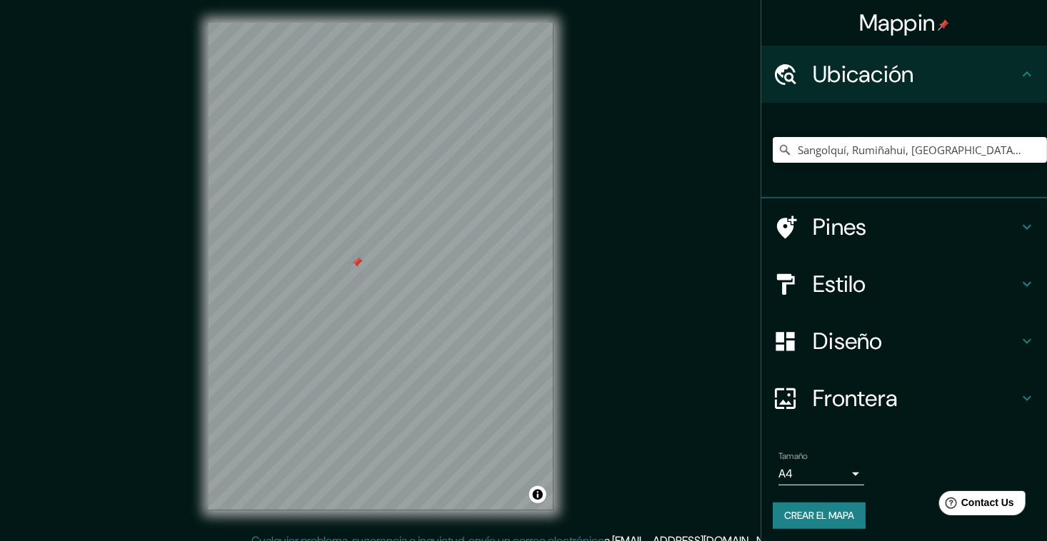
click at [843, 273] on h4 "Estilo" at bounding box center [916, 284] width 206 height 29
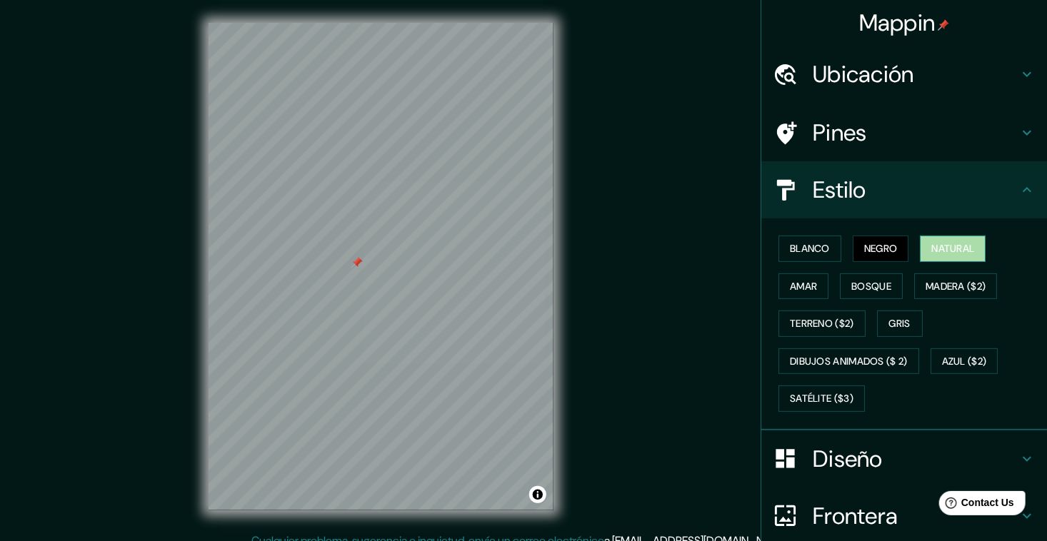
click at [948, 244] on font "Natural" at bounding box center [952, 249] width 43 height 18
click at [869, 253] on font "Negro" at bounding box center [881, 249] width 34 height 18
click at [810, 285] on button "Amar" at bounding box center [803, 286] width 50 height 26
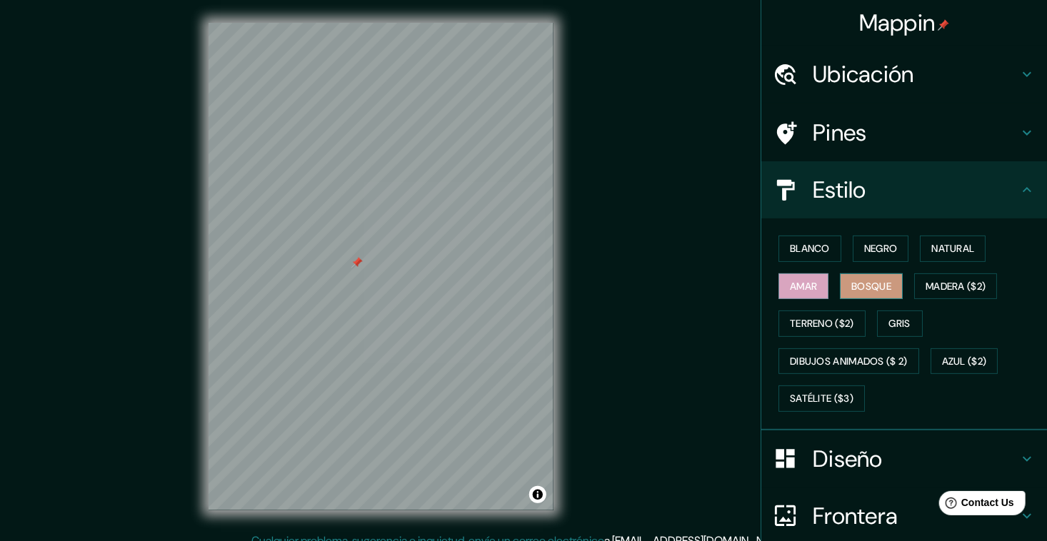
click at [851, 282] on font "Bosque" at bounding box center [871, 287] width 40 height 18
click at [936, 286] on font "Madera ($2)" at bounding box center [955, 287] width 60 height 18
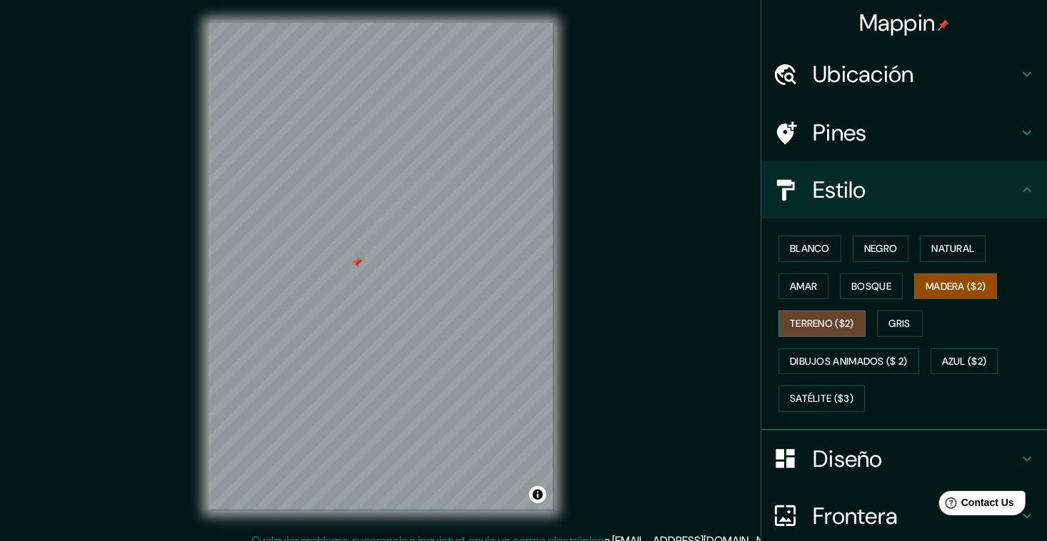
click at [808, 318] on font "Terreno ($2)" at bounding box center [822, 324] width 64 height 18
click at [889, 315] on font "Gris" at bounding box center [899, 324] width 21 height 18
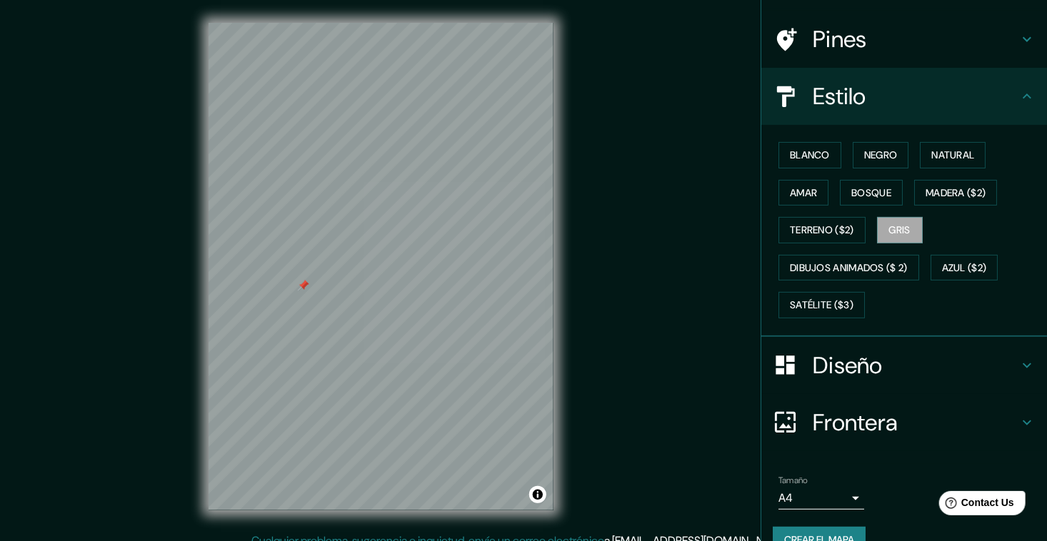
scroll to position [119, 0]
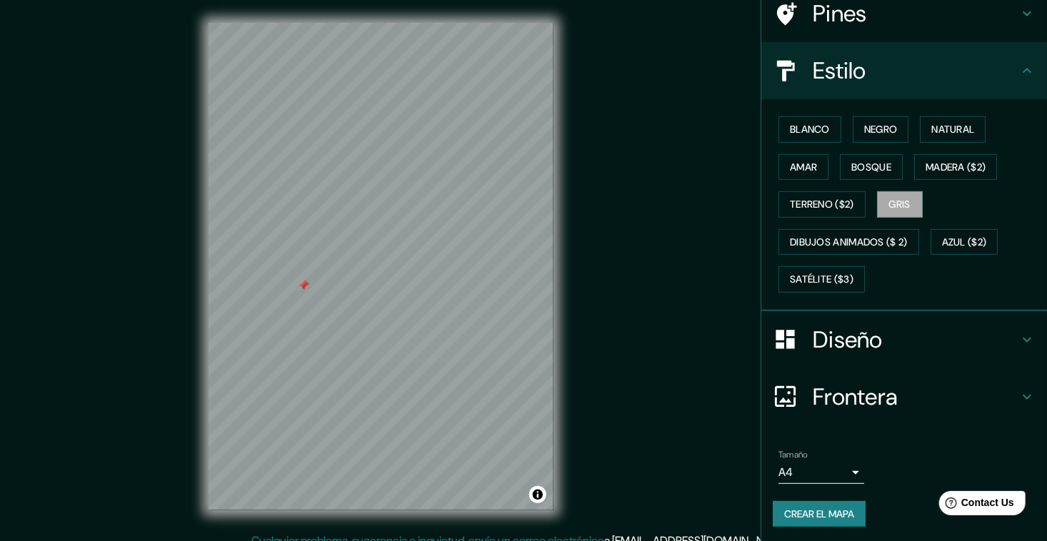
click at [800, 511] on font "Crear el mapa" at bounding box center [819, 515] width 70 height 18
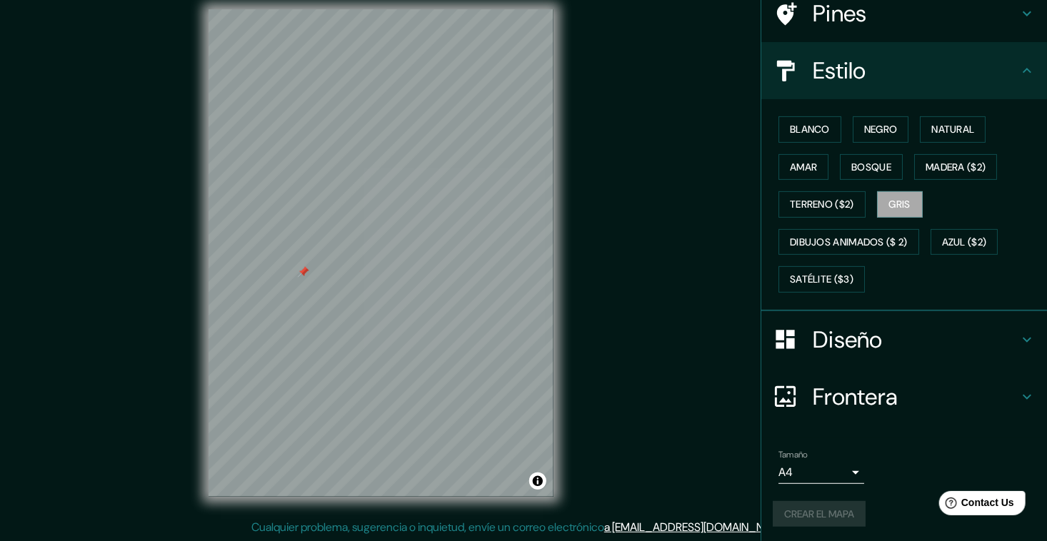
scroll to position [14, 0]
drag, startPoint x: 611, startPoint y: 177, endPoint x: 616, endPoint y: 199, distance: 22.7
click at [616, 199] on div "Mappin Ubicación Sangolquí, Rumiñahui, [GEOGRAPHIC_DATA], [GEOGRAPHIC_DATA] Pin…" at bounding box center [523, 264] width 1047 height 556
click at [855, 164] on font "Bosque" at bounding box center [871, 168] width 40 height 18
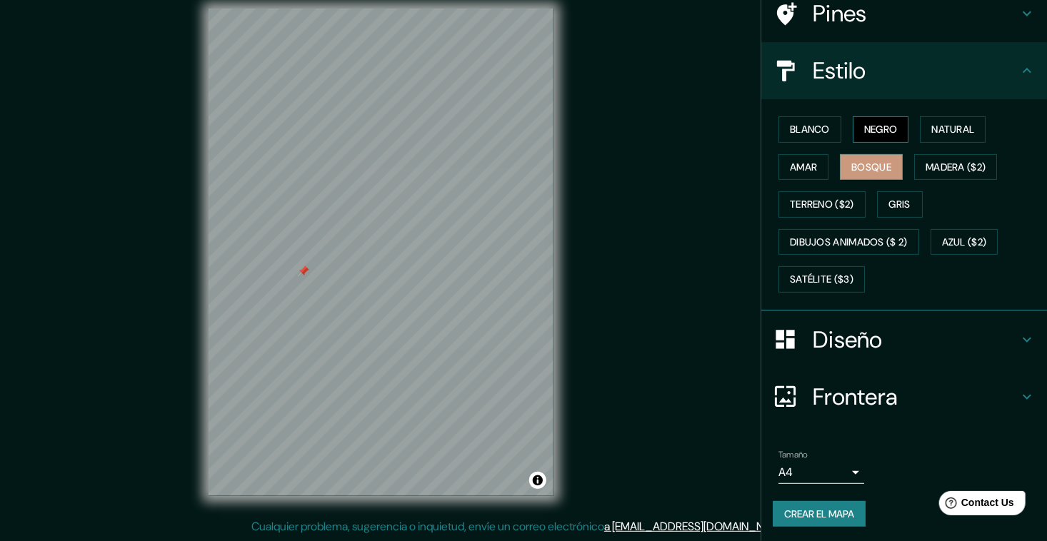
click at [865, 123] on font "Negro" at bounding box center [881, 130] width 34 height 18
